Goal: Information Seeking & Learning: Check status

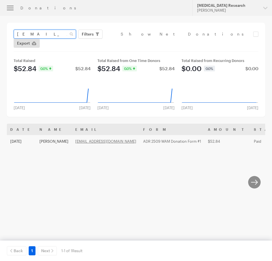
drag, startPoint x: 68, startPoint y: 37, endPoint x: 0, endPoint y: 28, distance: 69.3
click at [0, 28] on html "Donations Updates Support Alzheimer's Disease Research Hazel Bartolo Organizati…" at bounding box center [136, 132] width 272 height 264
paste input "067384041"
type input "067384041"
click at [131, 41] on button "Apply" at bounding box center [140, 45] width 18 height 9
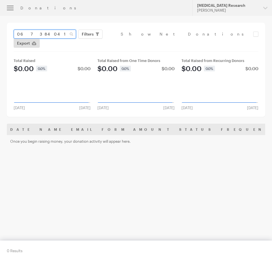
drag, startPoint x: 53, startPoint y: 31, endPoint x: 0, endPoint y: 31, distance: 53.4
click at [0, 31] on html "Donations Updates Support [MEDICAL_DATA] Research [PERSON_NAME] Organizations B…" at bounding box center [136, 132] width 272 height 264
paste input "[EMAIL_ADDRESS][DOMAIN_NAME]"
type input "[EMAIL_ADDRESS][DOMAIN_NAME]"
click at [131, 41] on button "Apply" at bounding box center [140, 45] width 18 height 9
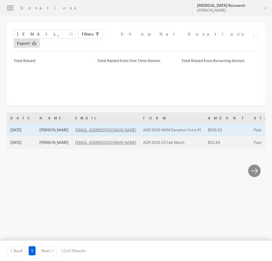
click at [40, 125] on td "[PERSON_NAME]" at bounding box center [54, 130] width 36 height 12
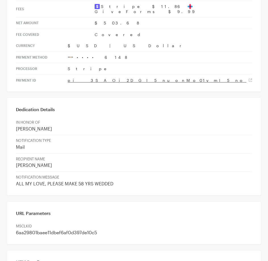
scroll to position [341, 0]
